Goal: Go to known website: Go to known website

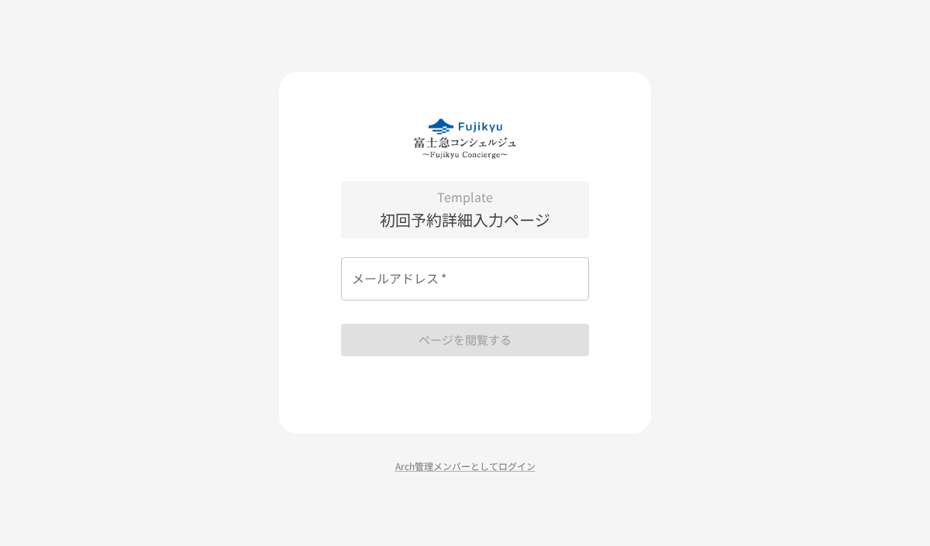
click at [506, 276] on input "メールアドレス   *" at bounding box center [465, 278] width 248 height 43
click at [116, 306] on div "Template 初回予約詳細入力ページ メールアドレス   * メールアドレス   * ページを閲覧する Arch管理メンバーとしてログイン" at bounding box center [465, 273] width 930 height 546
click at [458, 458] on div "Template 初回予約詳細入力ページ メールアドレス   * メールアドレス   * ページを閲覧する Arch管理メンバーとしてログイン" at bounding box center [465, 273] width 372 height 402
click at [458, 459] on p "Arch管理メンバーとしてログイン" at bounding box center [465, 466] width 372 height 15
